Goal: Transaction & Acquisition: Purchase product/service

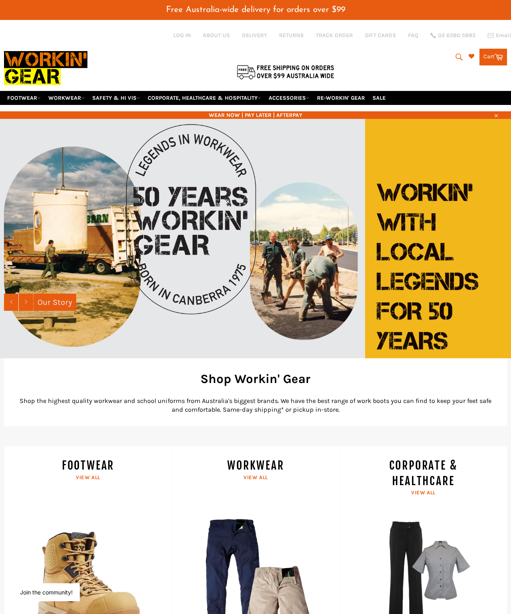
click at [456, 54] on icon "submit" at bounding box center [459, 57] width 9 height 9
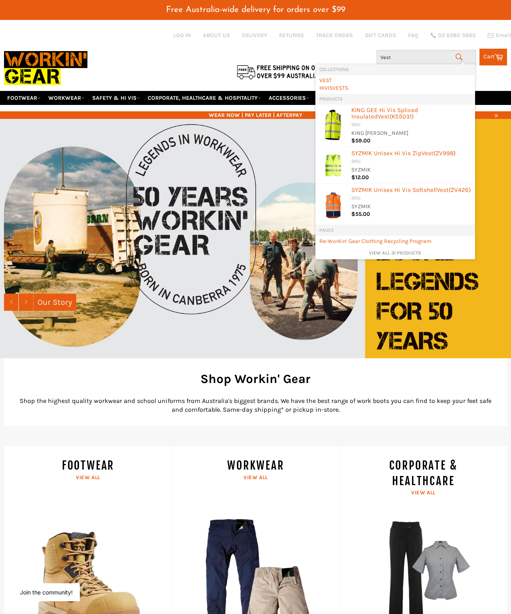
type input "Vests"
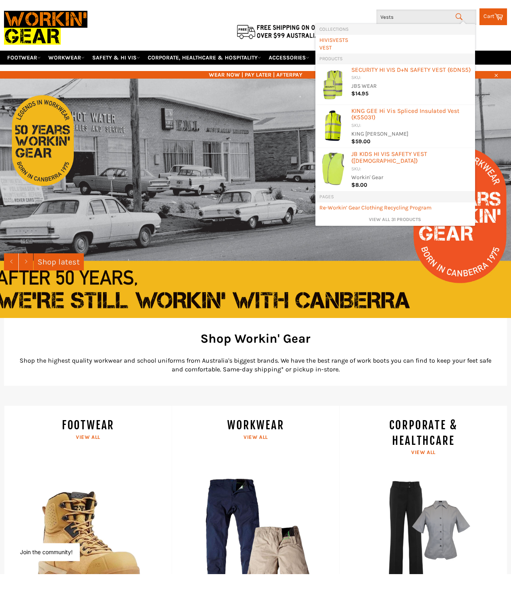
click at [386, 257] on link "View all 31 products" at bounding box center [395, 260] width 152 height 7
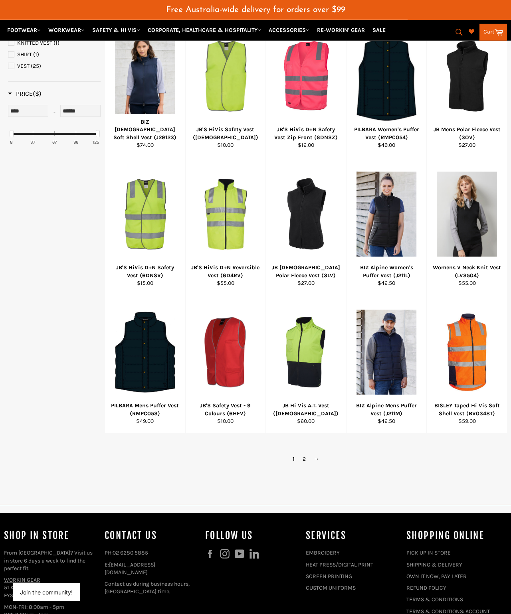
scroll to position [292, 0]
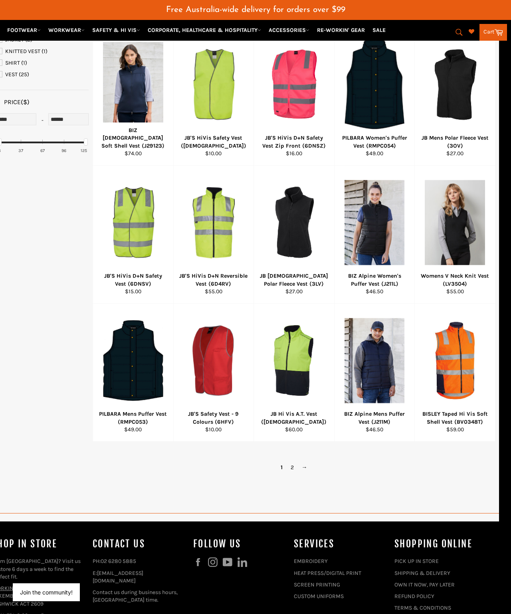
click at [296, 462] on link "2" at bounding box center [292, 468] width 11 height 12
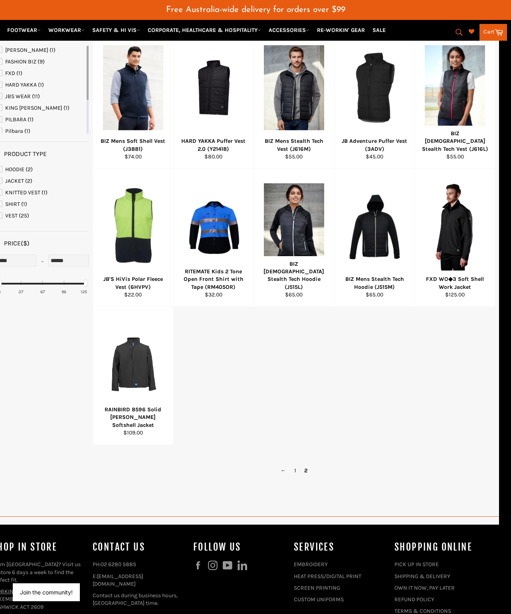
scroll to position [150, 12]
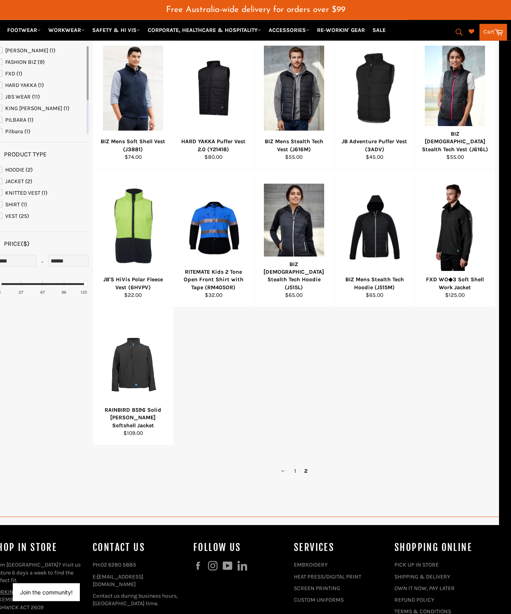
click at [206, 94] on div at bounding box center [214, 88] width 60 height 94
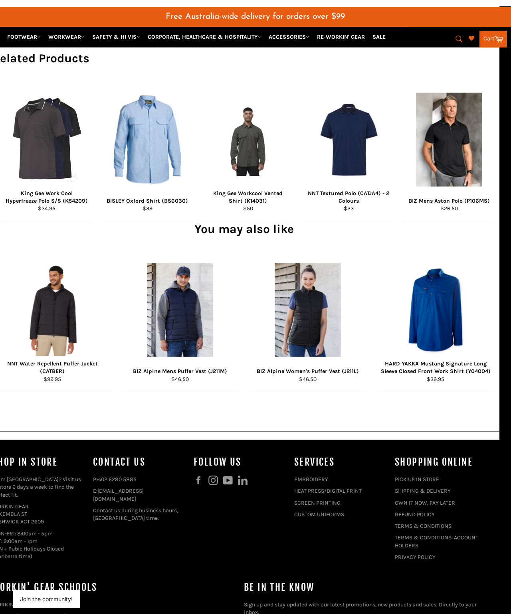
scroll to position [0, 12]
